Goal: Find specific page/section: Find specific page/section

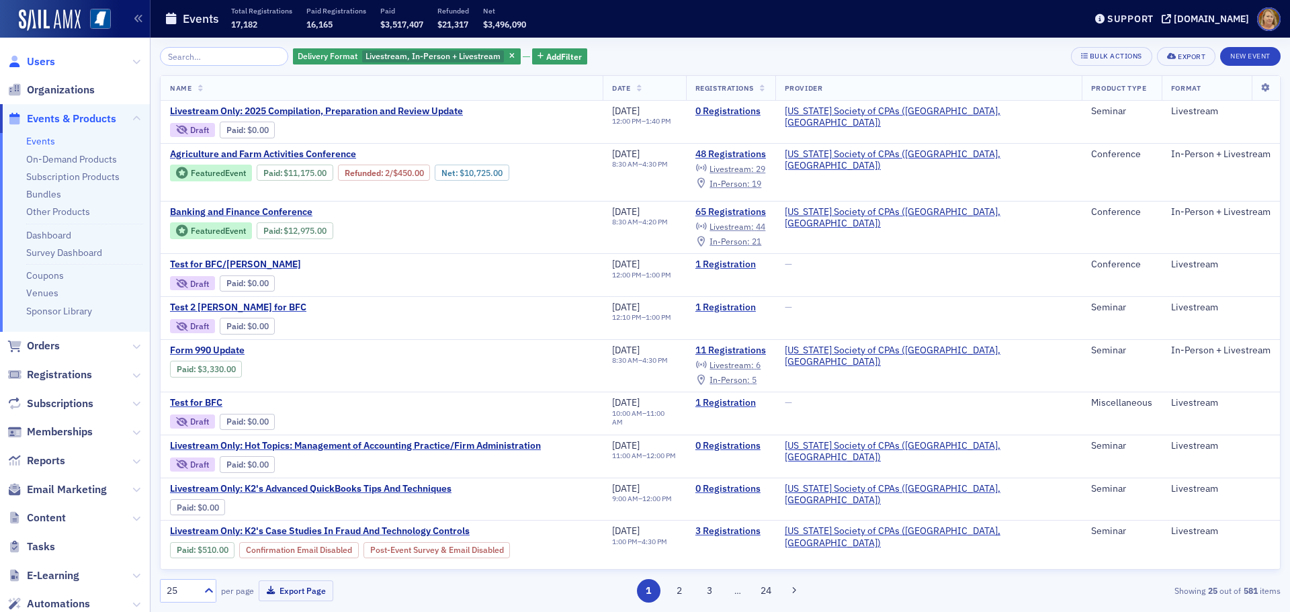
click at [46, 66] on span "Users" at bounding box center [41, 61] width 28 height 15
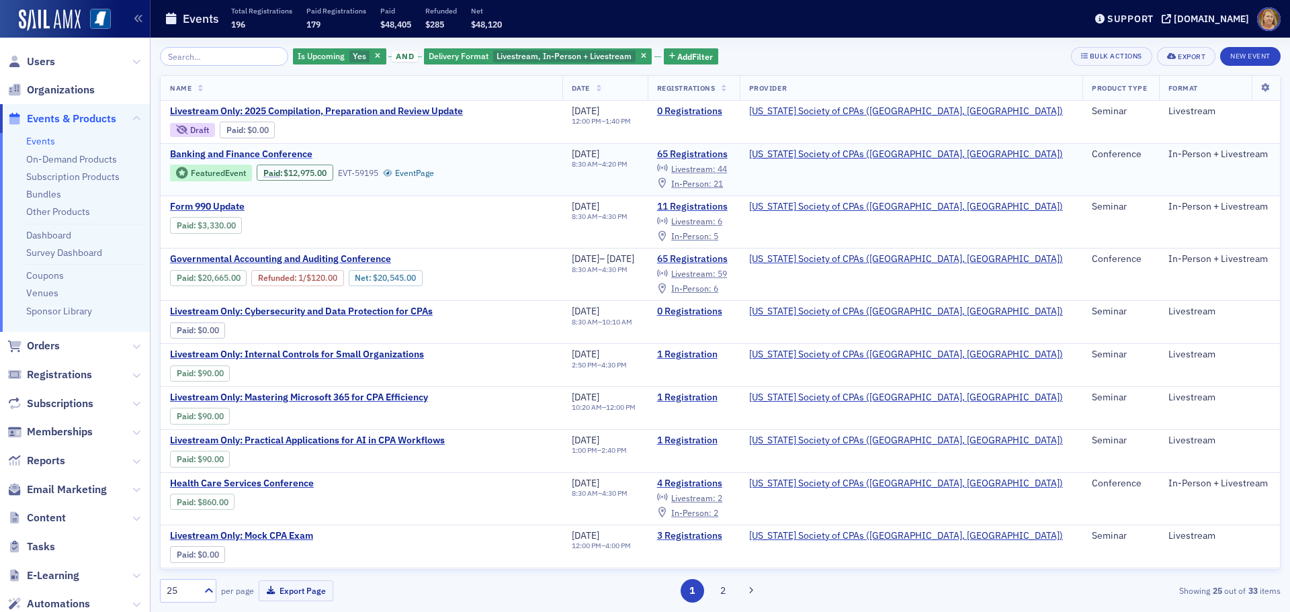
click at [249, 153] on span "Banking and Finance Conference" at bounding box center [283, 154] width 226 height 12
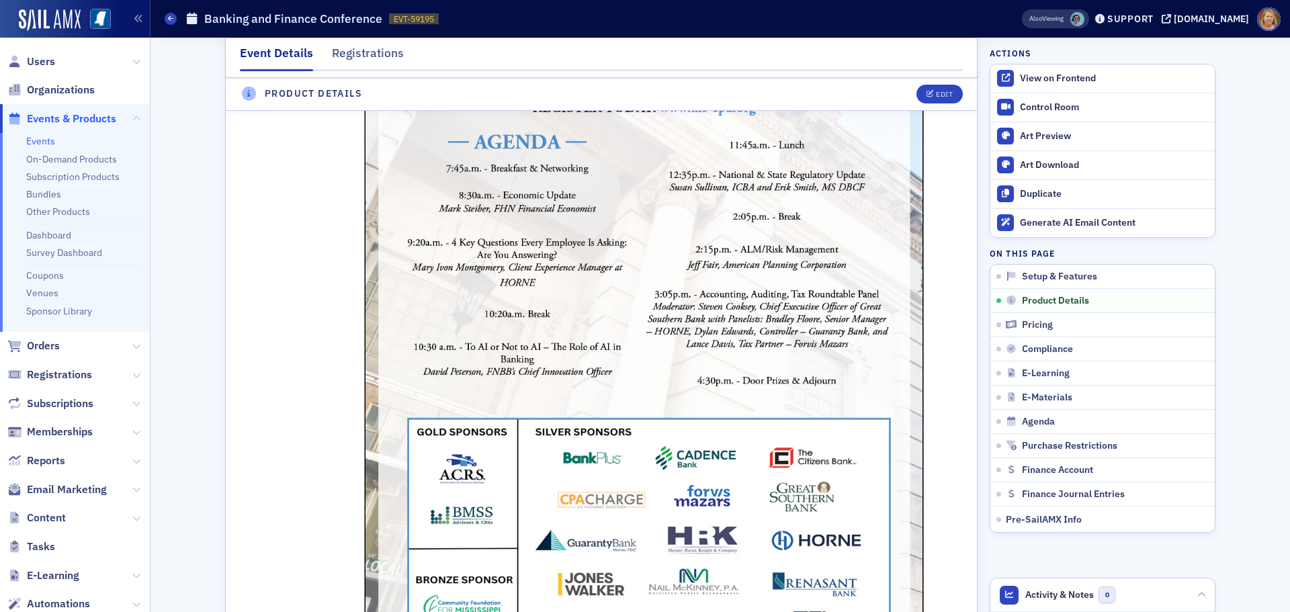
scroll to position [1008, 0]
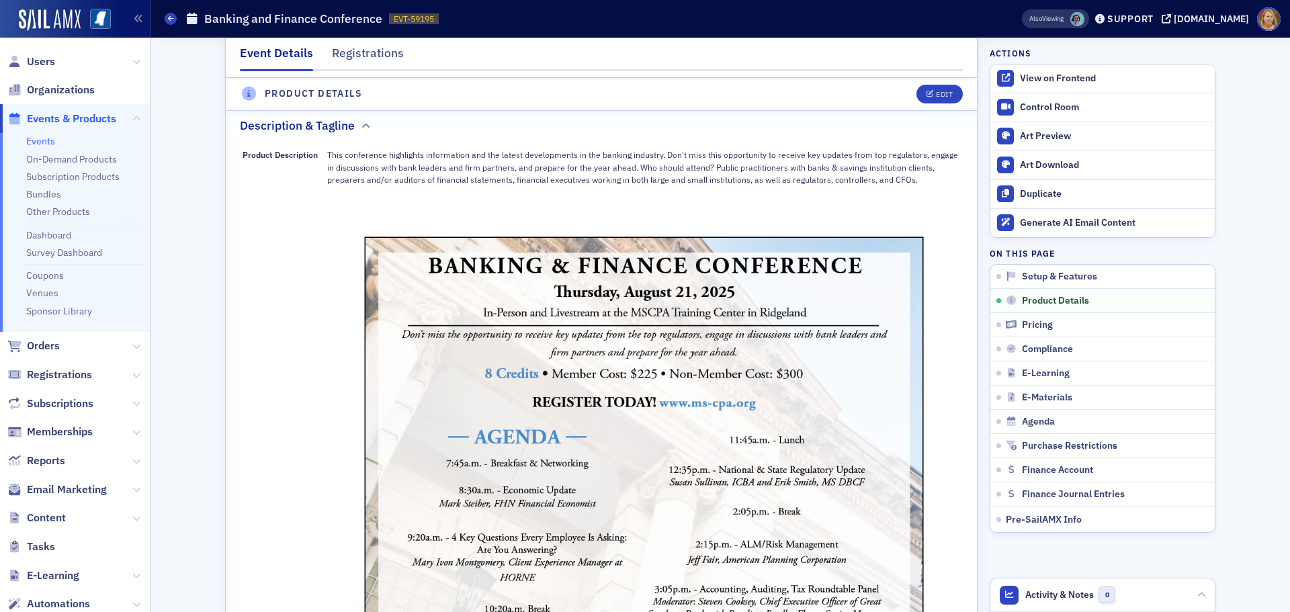
scroll to position [739, 0]
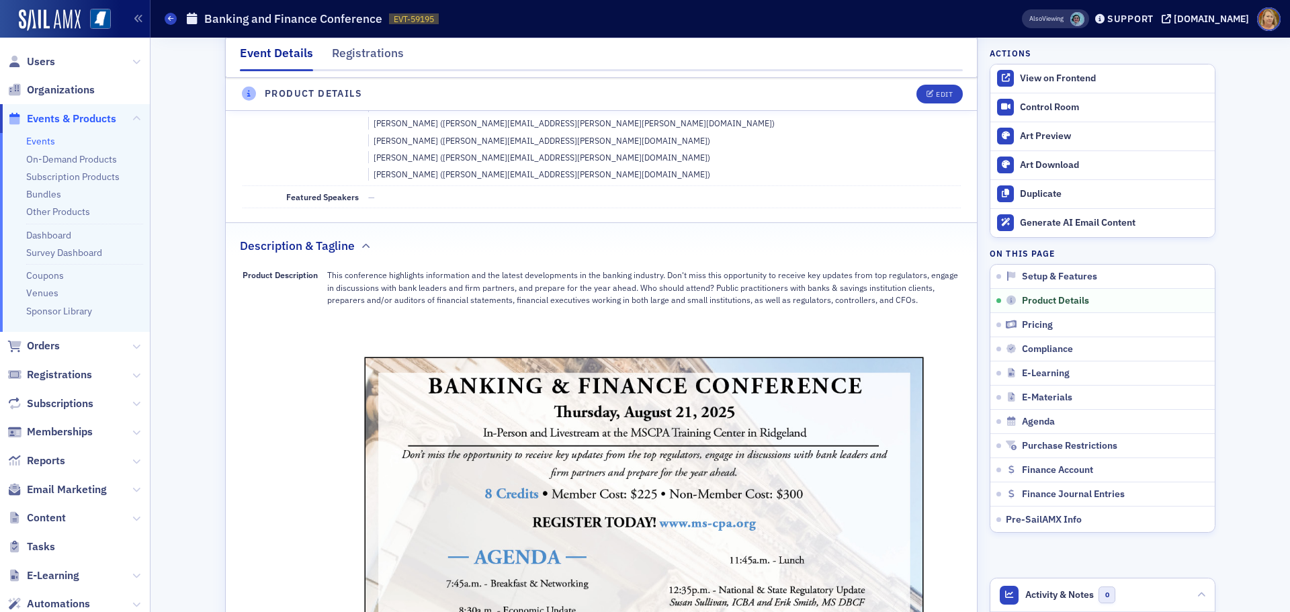
scroll to position [672, 0]
